Goal: Transaction & Acquisition: Purchase product/service

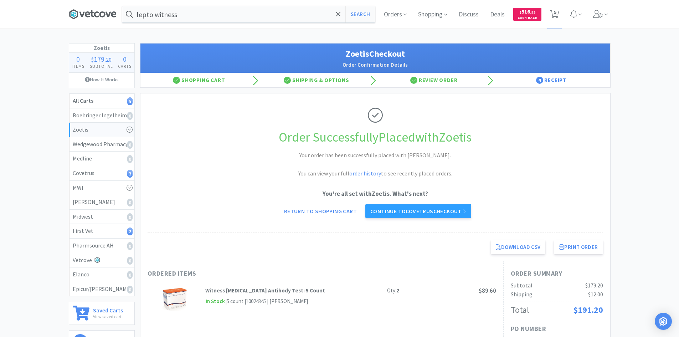
click at [106, 11] on icon at bounding box center [93, 14] width 48 height 11
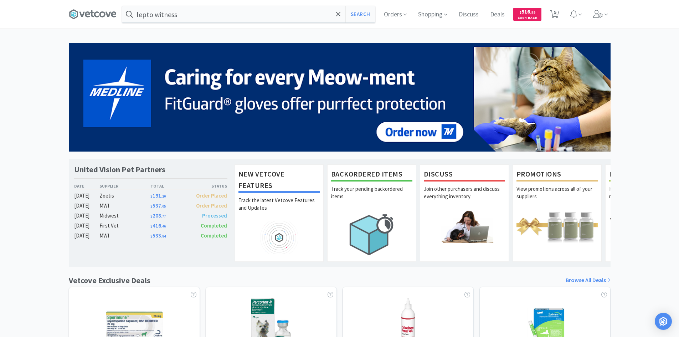
click at [677, 160] on div "United Vision Pet Partners Date Supplier Total Status [DATE] Zoetis $ 191 . 20 …" at bounding box center [339, 314] width 679 height 543
drag, startPoint x: 202, startPoint y: 16, endPoint x: 207, endPoint y: 18, distance: 5.0
click at [202, 16] on input "lepto witness" at bounding box center [248, 14] width 253 height 16
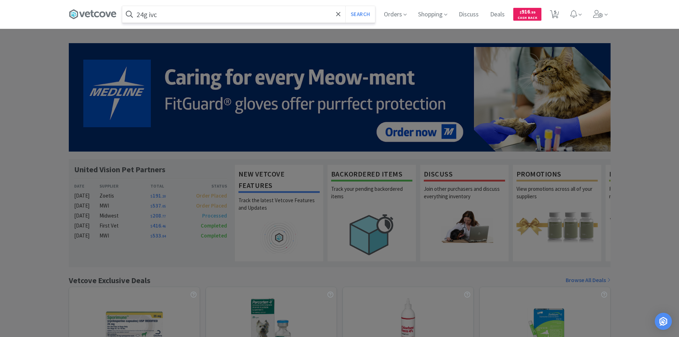
type input "24g ivc"
click at [345, 6] on button "Search" at bounding box center [360, 14] width 30 height 16
select select "2"
select select "8"
select select "1"
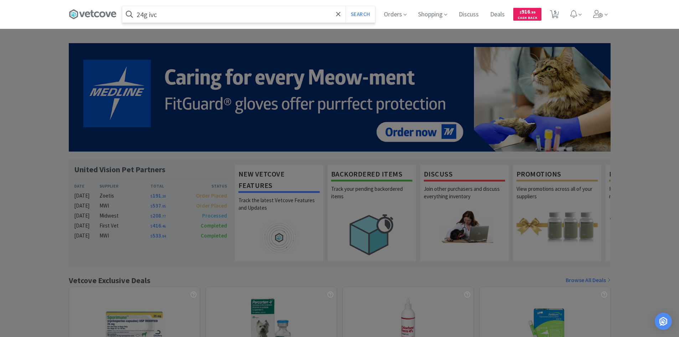
select select "24"
select select "2"
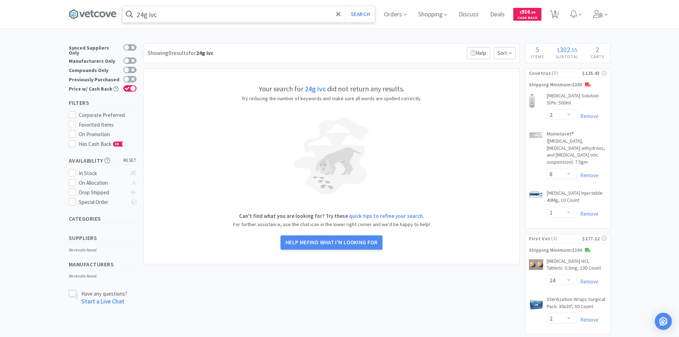
click at [215, 22] on input "24g ivc" at bounding box center [248, 14] width 253 height 16
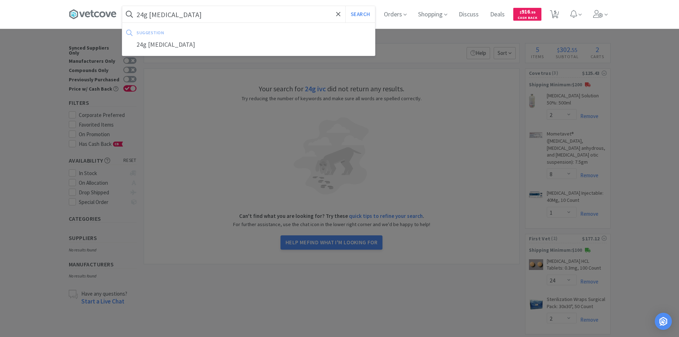
click at [345, 6] on button "Search" at bounding box center [360, 14] width 30 height 16
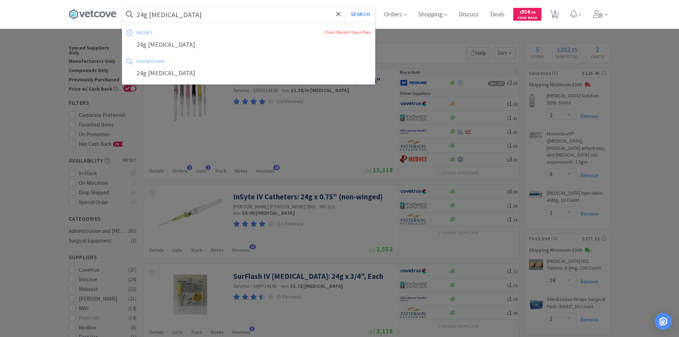
click at [225, 11] on input "24g [MEDICAL_DATA]" at bounding box center [248, 14] width 253 height 16
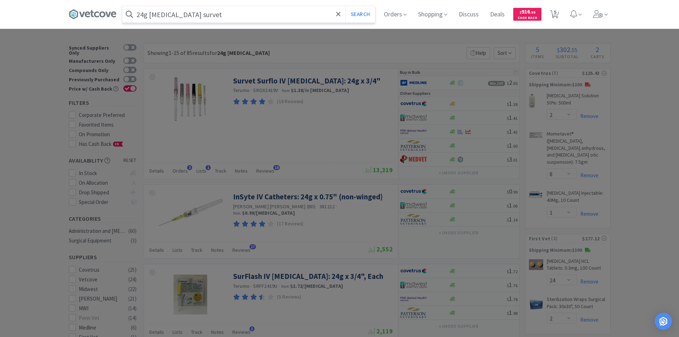
type input "24g [MEDICAL_DATA] survet"
click at [345, 6] on button "Search" at bounding box center [360, 14] width 30 height 16
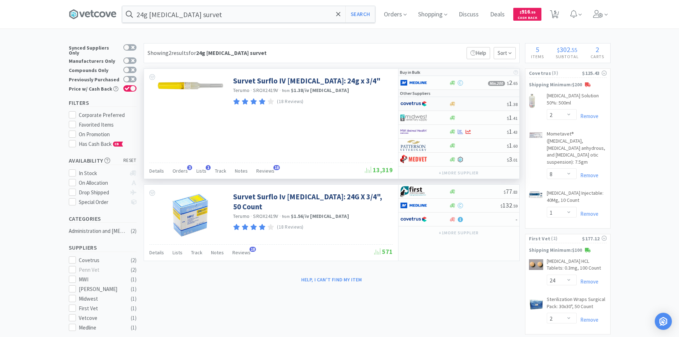
click at [437, 106] on div at bounding box center [419, 104] width 39 height 12
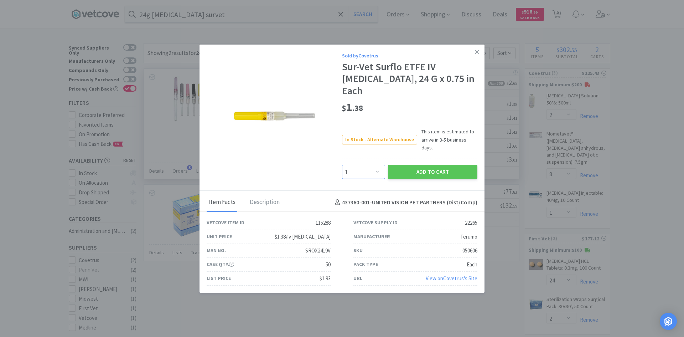
click at [379, 165] on select "Enter Quantity 1 2 3 4 5 6 7 8 9 10 11 12 13 14 15 16 17 18 19 20 Enter Quantity" at bounding box center [363, 172] width 43 height 14
select select "6"
click at [342, 165] on select "Enter Quantity 1 2 3 4 5 6 7 8 9 10 11 12 13 14 15 16 17 18 19 20 Enter Quantity" at bounding box center [363, 172] width 43 height 14
click at [398, 165] on button "Add to Cart" at bounding box center [432, 172] width 89 height 14
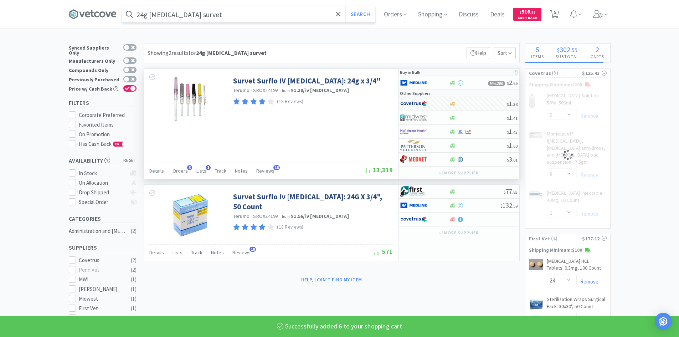
select select "6"
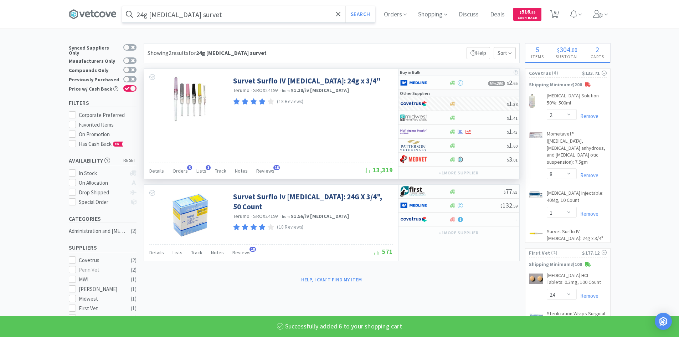
click at [240, 13] on input "24g [MEDICAL_DATA] survet" at bounding box center [248, 14] width 253 height 16
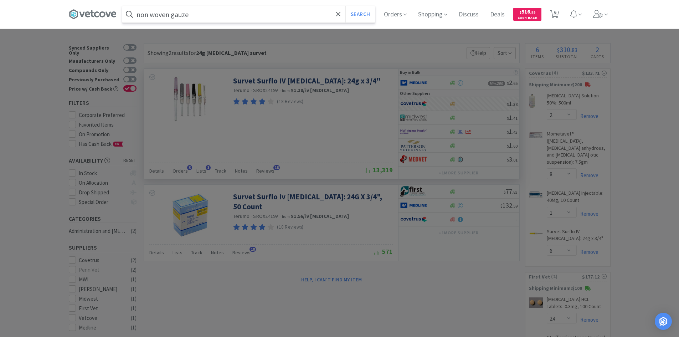
click at [345, 6] on button "Search" at bounding box center [360, 14] width 30 height 16
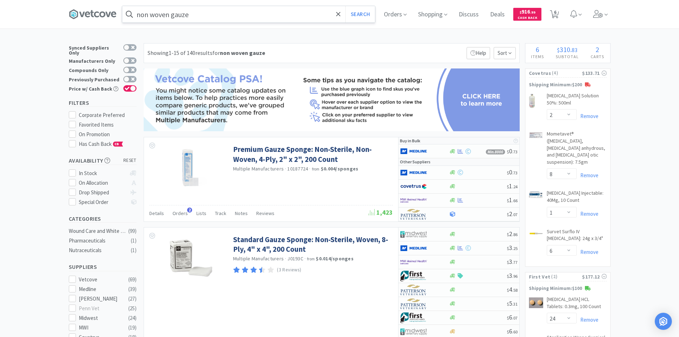
click at [196, 15] on input "non woven gauze" at bounding box center [248, 14] width 253 height 16
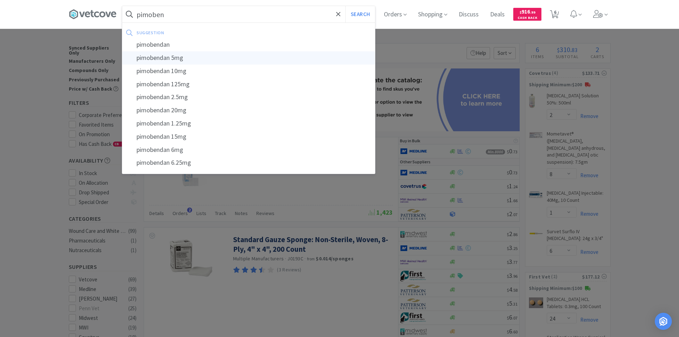
click at [200, 55] on div "pimobendan 5mg" at bounding box center [248, 57] width 253 height 13
type input "pimobendan 5mg"
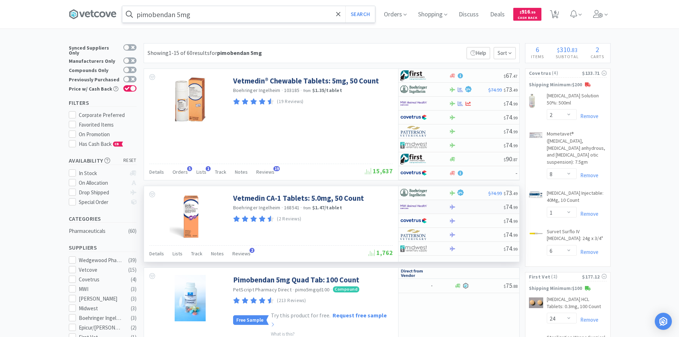
click at [438, 208] on div at bounding box center [419, 207] width 39 height 12
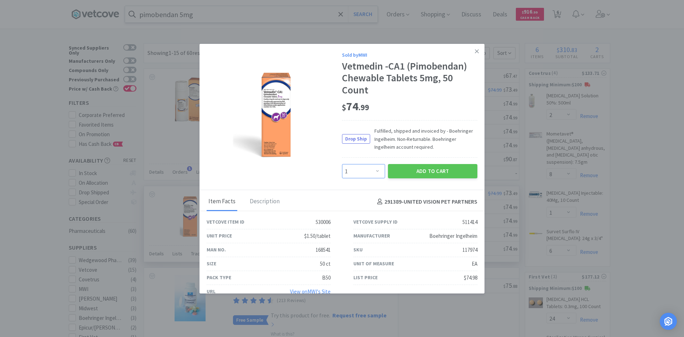
click at [358, 170] on select "Enter Quantity 1 2 3 4 5 6 7 8 9 10 11 12 13 14 15 16 17 18 19 20 Enter Quantity" at bounding box center [363, 171] width 43 height 14
select select "2"
click at [342, 164] on select "Enter Quantity 1 2 3 4 5 6 7 8 9 10 11 12 13 14 15 16 17 18 19 20 Enter Quantity" at bounding box center [363, 171] width 43 height 14
click at [475, 49] on icon at bounding box center [477, 51] width 4 height 6
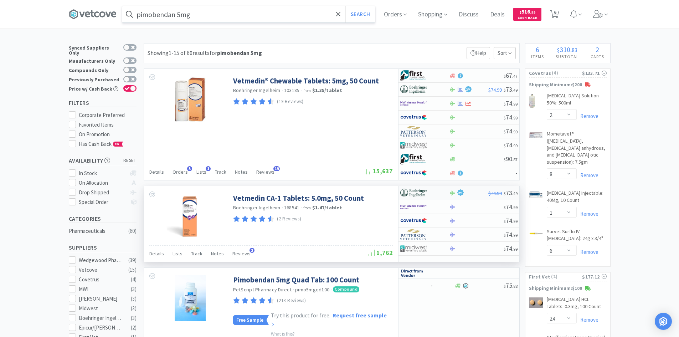
click at [435, 193] on div at bounding box center [419, 193] width 39 height 12
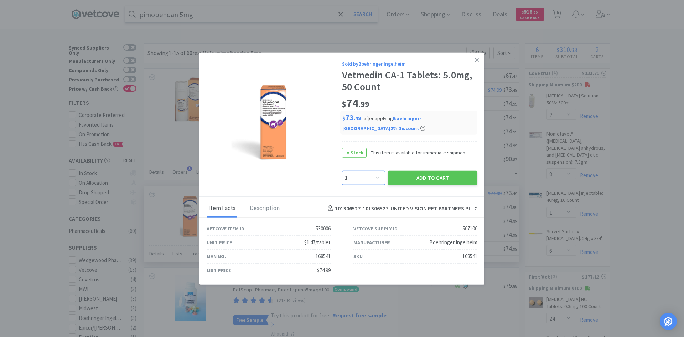
click at [372, 171] on select "Enter Quantity 1 2 3 4 5 6 7 8 9 10 11 12 13 14 15 16 17 18 19 20 Enter Quantity" at bounding box center [363, 178] width 43 height 14
select select "2"
click at [342, 171] on select "Enter Quantity 1 2 3 4 5 6 7 8 9 10 11 12 13 14 15 16 17 18 19 20 Enter Quantity" at bounding box center [363, 178] width 43 height 14
click at [403, 180] on button "Add to Cart" at bounding box center [432, 178] width 89 height 14
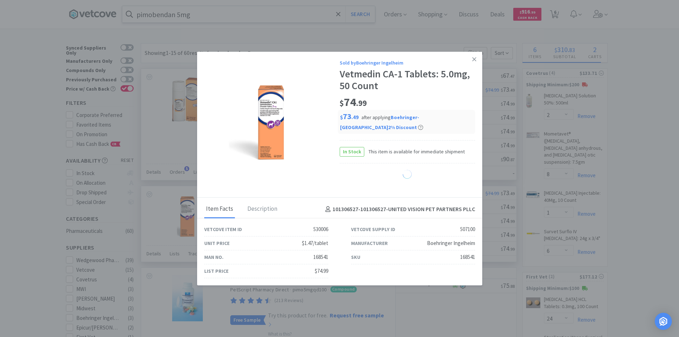
select select "2"
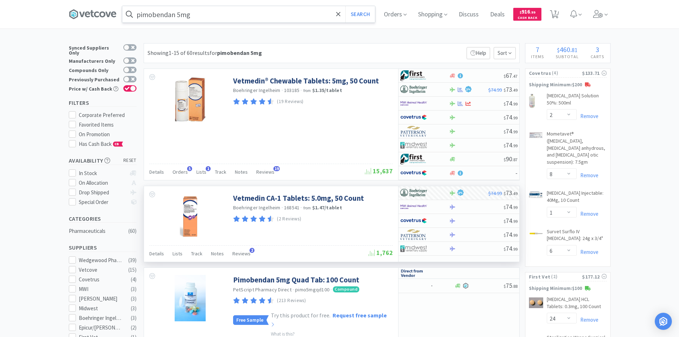
click at [206, 20] on input "pimobendan 5mg" at bounding box center [248, 14] width 253 height 16
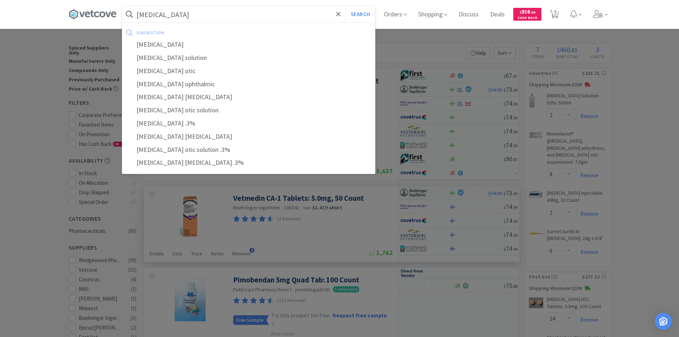
type input "[MEDICAL_DATA]"
click at [345, 6] on button "Search" at bounding box center [360, 14] width 30 height 16
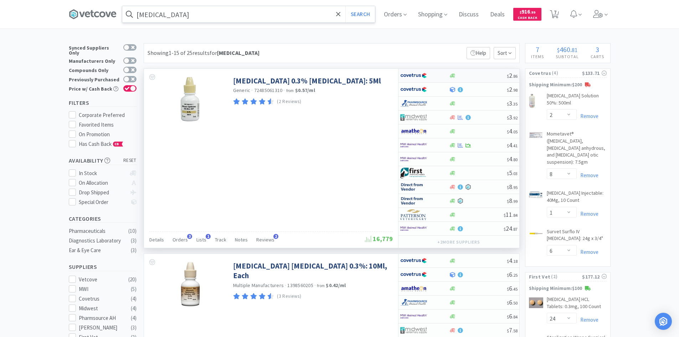
click at [434, 78] on div at bounding box center [419, 75] width 39 height 12
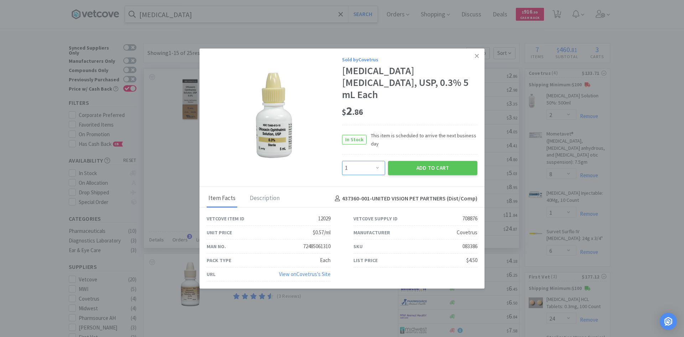
click at [371, 165] on select "Enter Quantity 1 2 3 4 5 6 7 8 9 10 11 12 13 14 15 16 17 18 19 20 Enter Quantity" at bounding box center [363, 168] width 43 height 14
select select "6"
click at [342, 161] on select "Enter Quantity 1 2 3 4 5 6 7 8 9 10 11 12 13 14 15 16 17 18 19 20 Enter Quantity" at bounding box center [363, 168] width 43 height 14
click at [424, 161] on button "Add to Cart" at bounding box center [432, 168] width 89 height 14
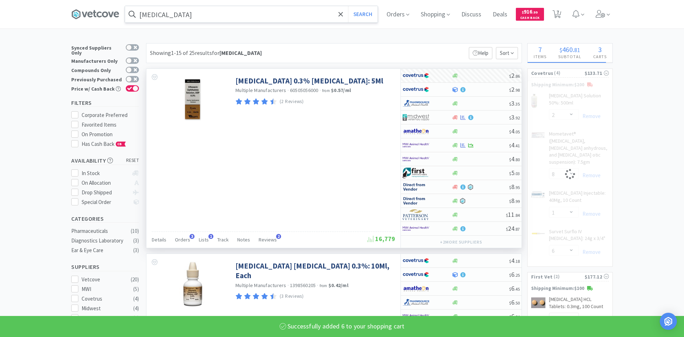
select select "6"
select select "1"
select select "6"
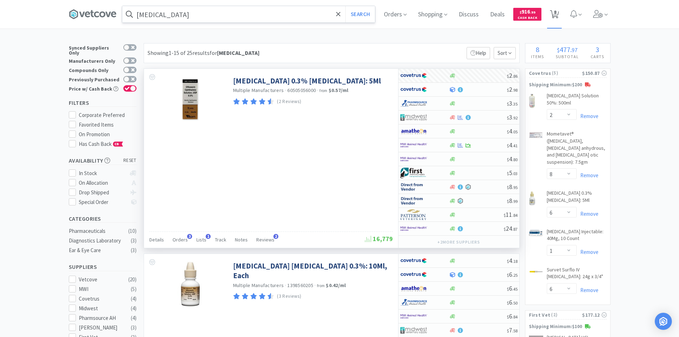
click at [554, 12] on icon at bounding box center [554, 14] width 9 height 8
select select "2"
select select "8"
select select "6"
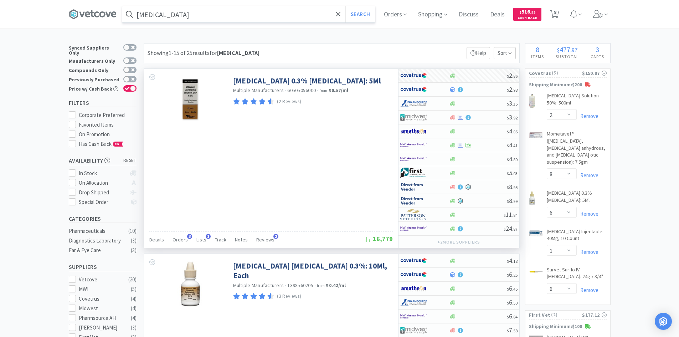
select select "1"
select select "6"
select select "24"
select select "2"
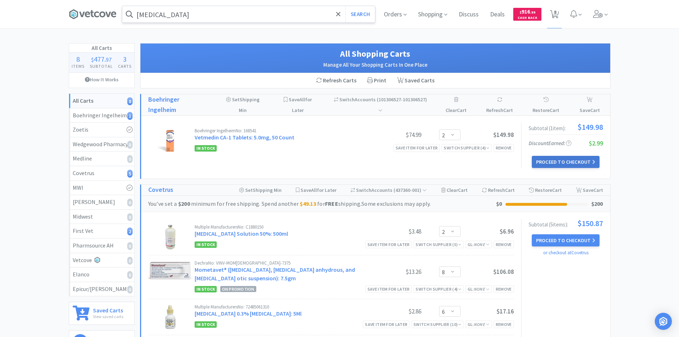
click at [547, 164] on button "Proceed to Checkout" at bounding box center [566, 162] width 68 height 12
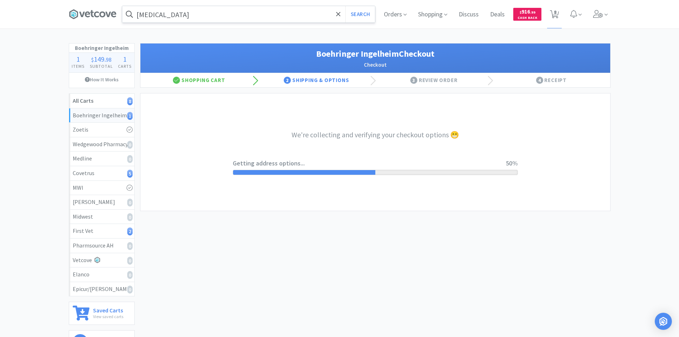
select select "invoice"
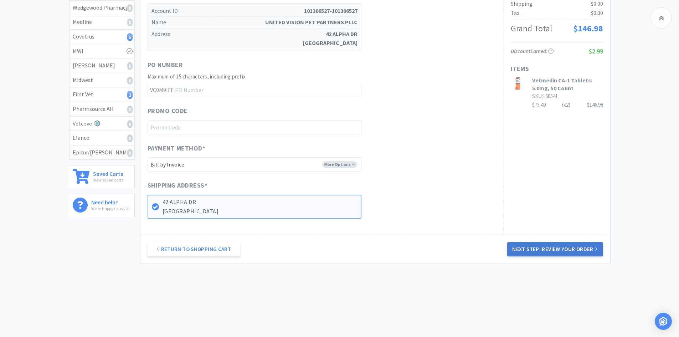
click at [567, 248] on button "Next Step: Review Your Order" at bounding box center [554, 249] width 95 height 14
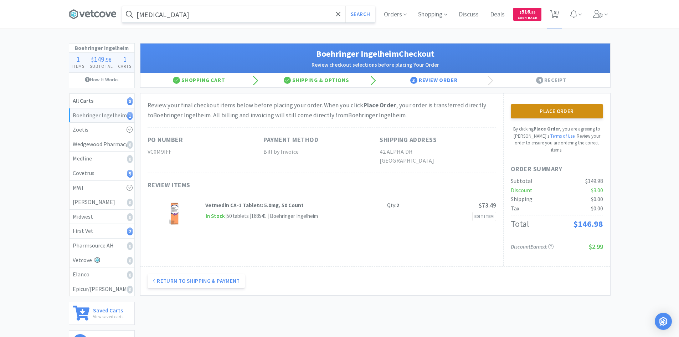
click at [546, 109] on button "Place Order" at bounding box center [557, 111] width 92 height 14
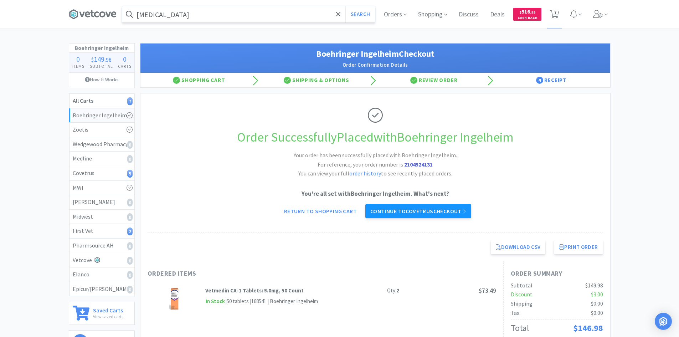
click at [412, 213] on link "Continue to Covetrus checkout" at bounding box center [418, 211] width 106 height 14
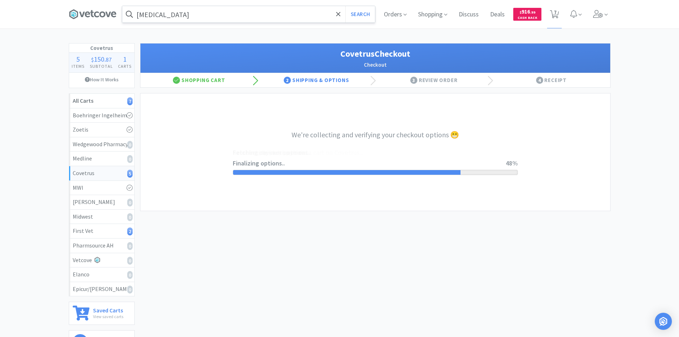
select select "ACCOUNT"
select select "cvt-standard-net"
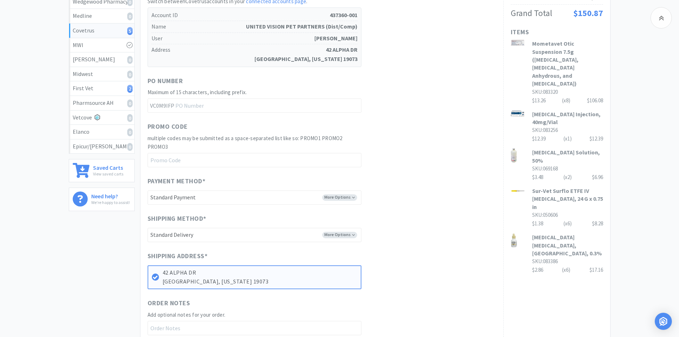
scroll to position [249, 0]
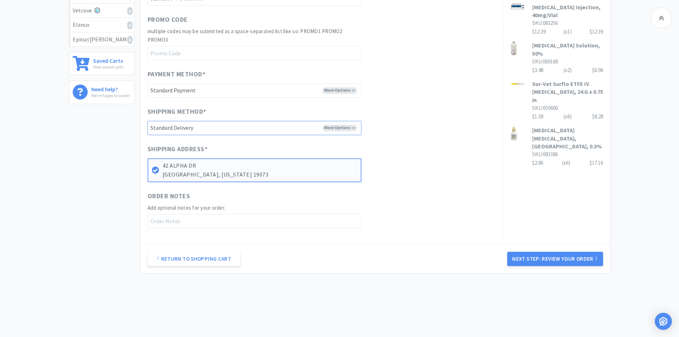
click at [347, 131] on select "-------- Standard Delivery" at bounding box center [254, 128] width 214 height 14
click at [347, 130] on select "-------- Standard Delivery" at bounding box center [254, 128] width 214 height 14
click at [404, 145] on div "Shipping Address * [STREET_ADDRESS][US_STATE]" at bounding box center [321, 163] width 348 height 38
click at [511, 254] on button "Next Step: Review Your Order" at bounding box center [554, 259] width 95 height 14
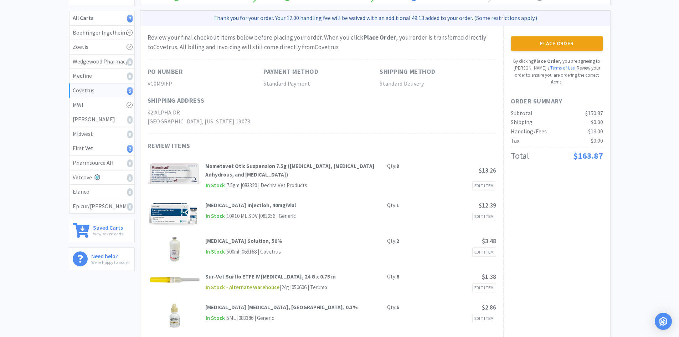
scroll to position [0, 0]
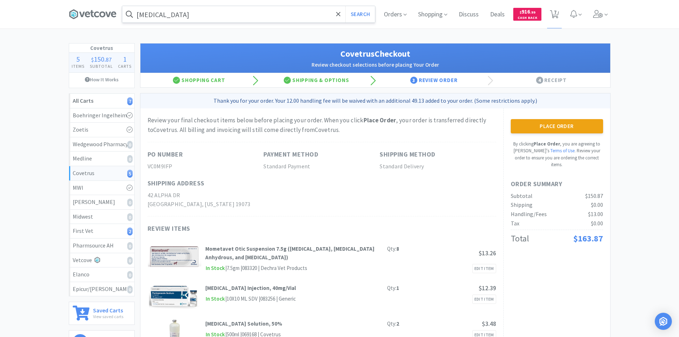
click at [407, 219] on div "Review your final checkout items below before placing your order. When you clic…" at bounding box center [321, 265] width 363 height 315
click at [528, 124] on button "Place Order" at bounding box center [557, 126] width 92 height 14
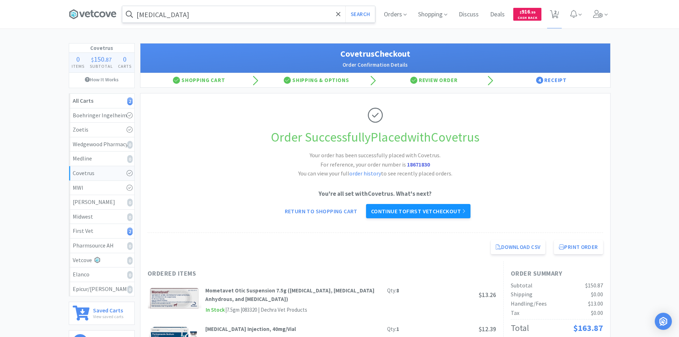
click at [441, 212] on link "Continue to First Vet checkout" at bounding box center [418, 211] width 105 height 14
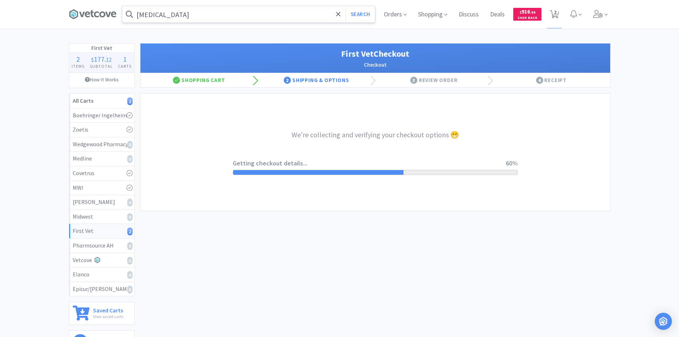
select select "companycredit"
select select "FIS"
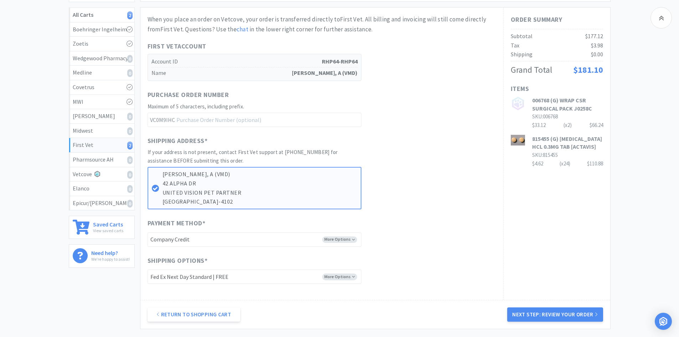
scroll to position [151, 0]
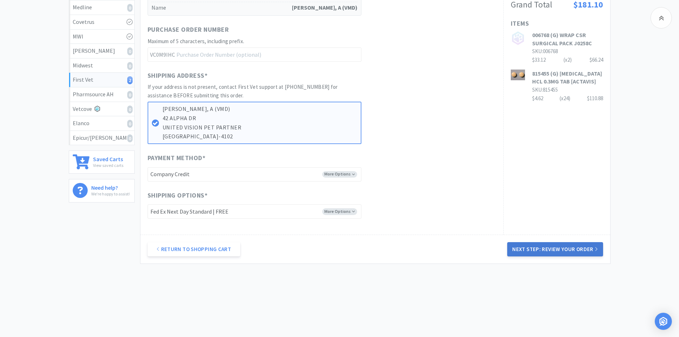
click at [546, 245] on button "Next Step: Review Your Order" at bounding box center [554, 249] width 95 height 14
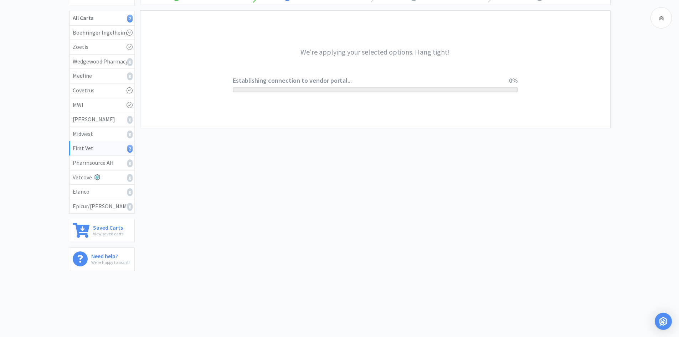
scroll to position [0, 0]
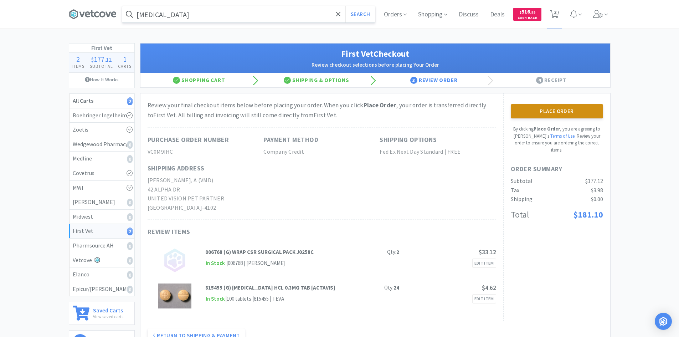
click at [561, 113] on button "Place Order" at bounding box center [557, 111] width 92 height 14
